Goal: Find contact information: Find contact information

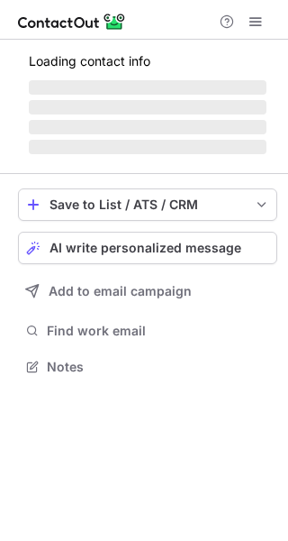
scroll to position [365, 288]
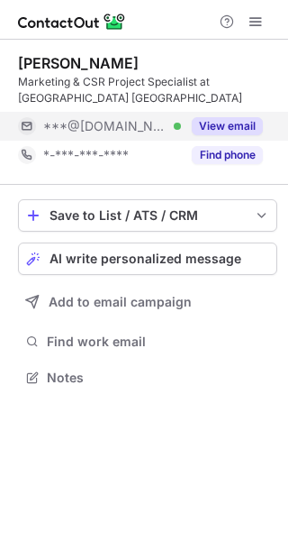
click at [231, 130] on button "View email" at bounding box center [227, 126] width 71 height 18
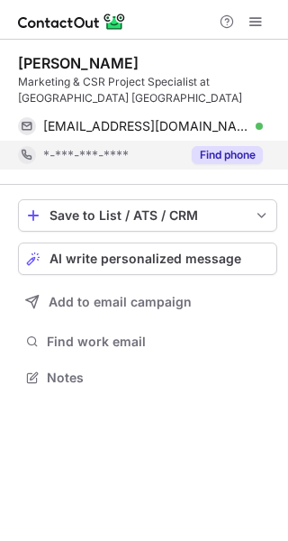
click at [241, 156] on button "Find phone" at bounding box center [227, 155] width 71 height 18
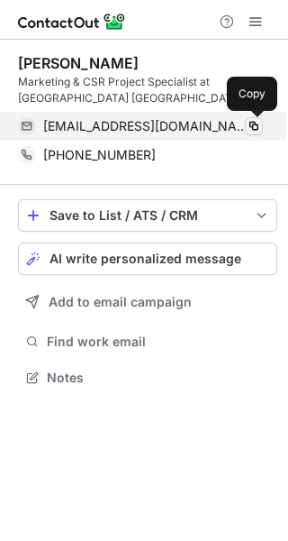
click at [254, 123] on span at bounding box center [254, 126] width 14 height 14
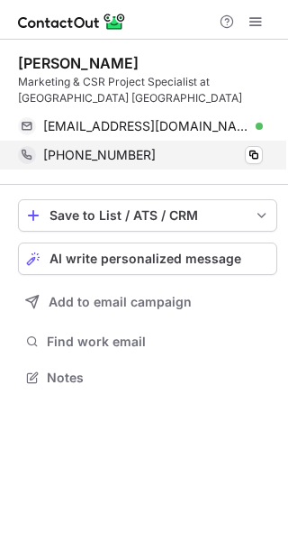
scroll to position [365, 288]
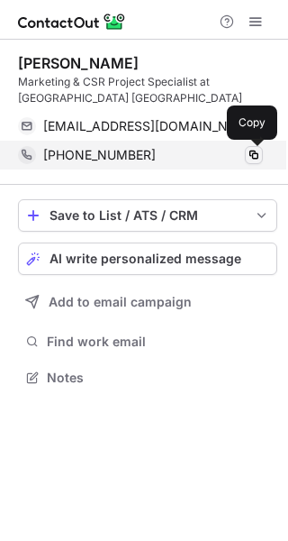
click at [252, 157] on span at bounding box center [254, 155] width 14 height 14
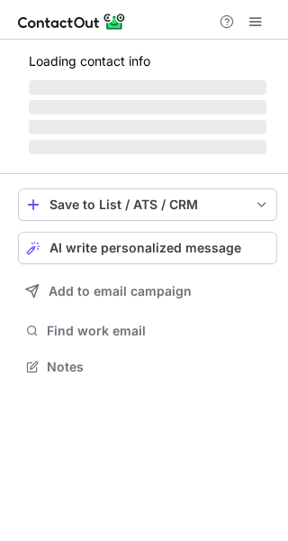
scroll to position [349, 288]
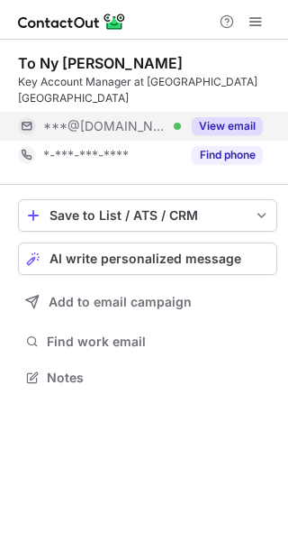
click at [241, 117] on button "View email" at bounding box center [227, 126] width 71 height 18
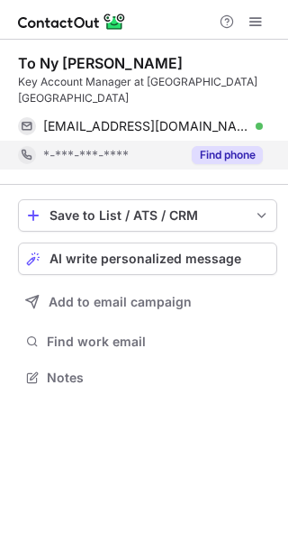
click at [241, 146] on button "Find phone" at bounding box center [227, 155] width 71 height 18
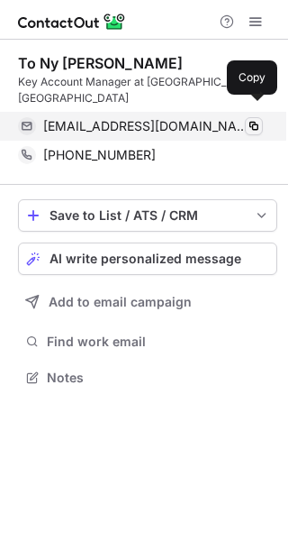
click at [254, 119] on span at bounding box center [254, 126] width 14 height 14
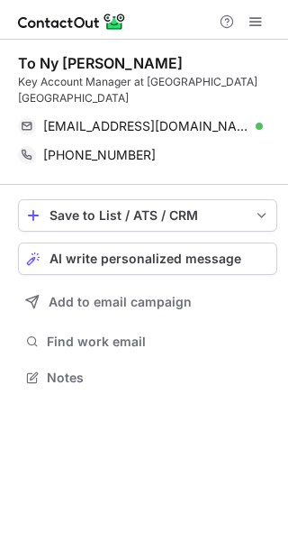
scroll to position [349, 288]
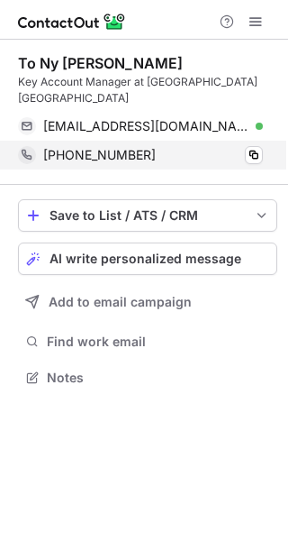
click at [263, 141] on div "[PHONE_NUMBER] Copy" at bounding box center [140, 155] width 245 height 29
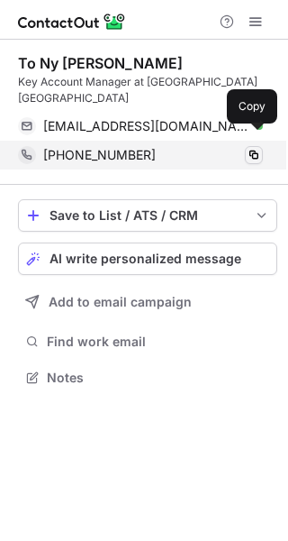
click at [251, 148] on span at bounding box center [254, 155] width 14 height 14
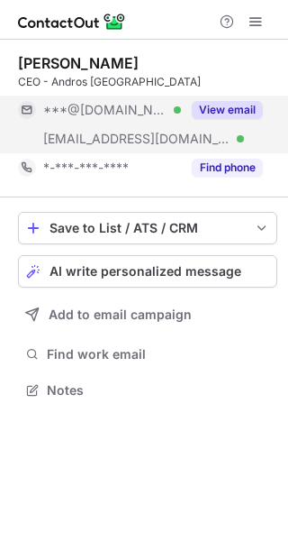
scroll to position [377, 288]
drag, startPoint x: 223, startPoint y: 115, endPoint x: 223, endPoint y: 128, distance: 12.6
click at [223, 115] on button "View email" at bounding box center [227, 110] width 71 height 18
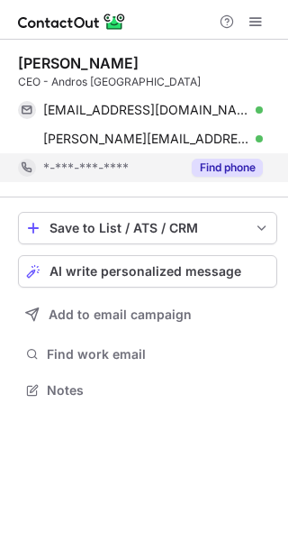
click at [224, 164] on button "Find phone" at bounding box center [227, 168] width 71 height 18
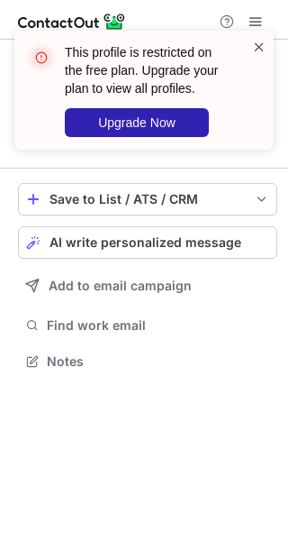
scroll to position [349, 288]
click at [259, 47] on span at bounding box center [259, 47] width 14 height 18
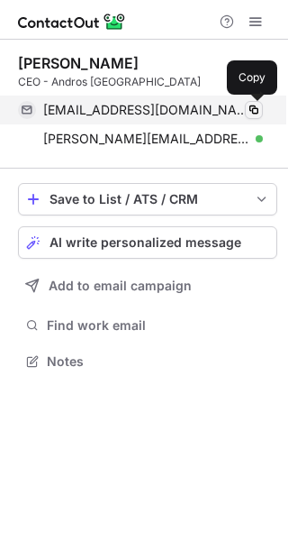
click at [254, 109] on span at bounding box center [254, 110] width 14 height 14
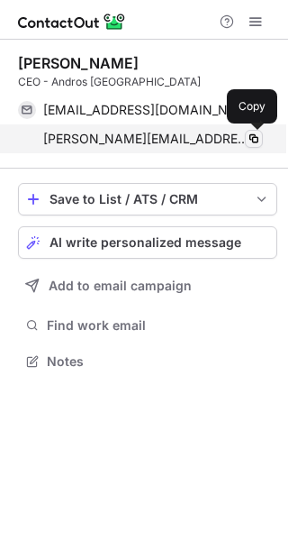
click at [250, 138] on span at bounding box center [254, 139] width 14 height 14
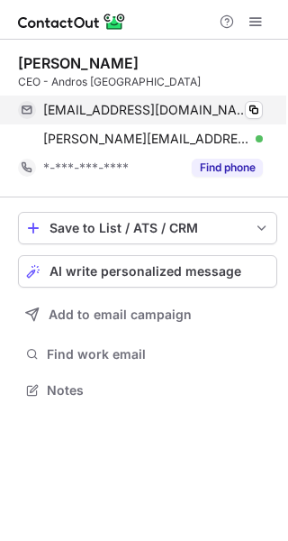
scroll to position [377, 288]
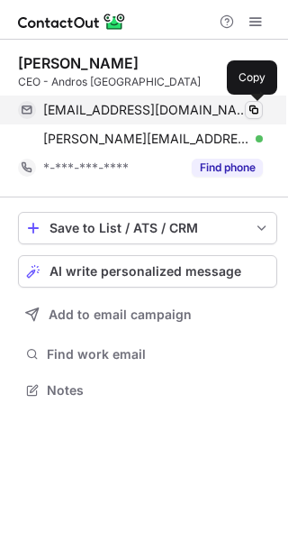
click at [254, 114] on span at bounding box center [254, 110] width 14 height 14
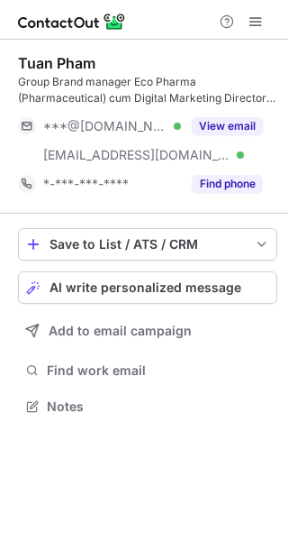
scroll to position [394, 288]
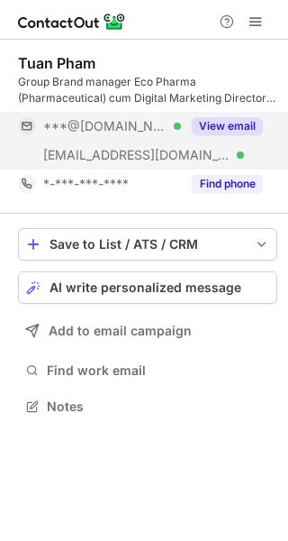
click at [232, 125] on button "View email" at bounding box center [227, 126] width 71 height 18
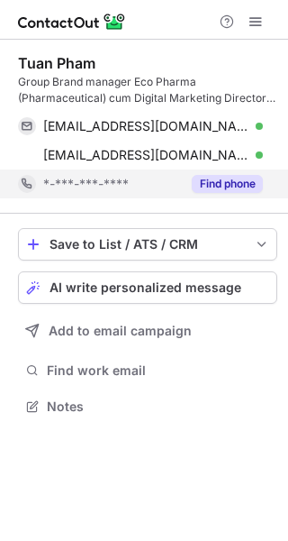
click at [236, 183] on button "Find phone" at bounding box center [227, 184] width 71 height 18
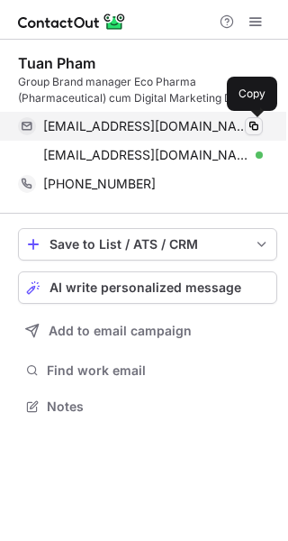
click at [252, 123] on span at bounding box center [254, 126] width 14 height 14
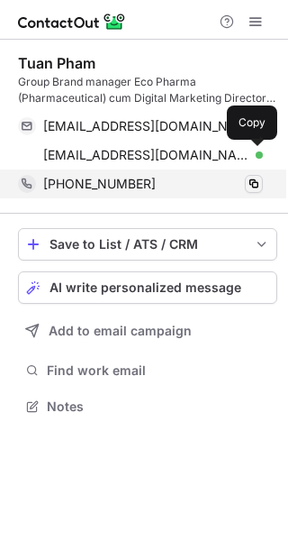
scroll to position [394, 288]
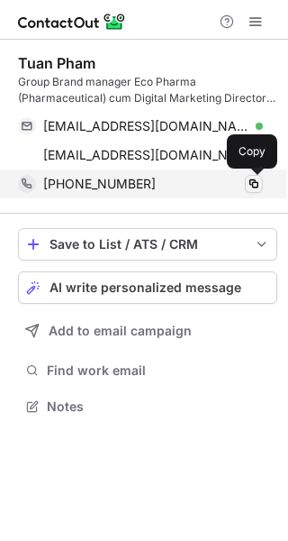
click at [258, 181] on span at bounding box center [254, 184] width 14 height 14
